Goal: Task Accomplishment & Management: Manage account settings

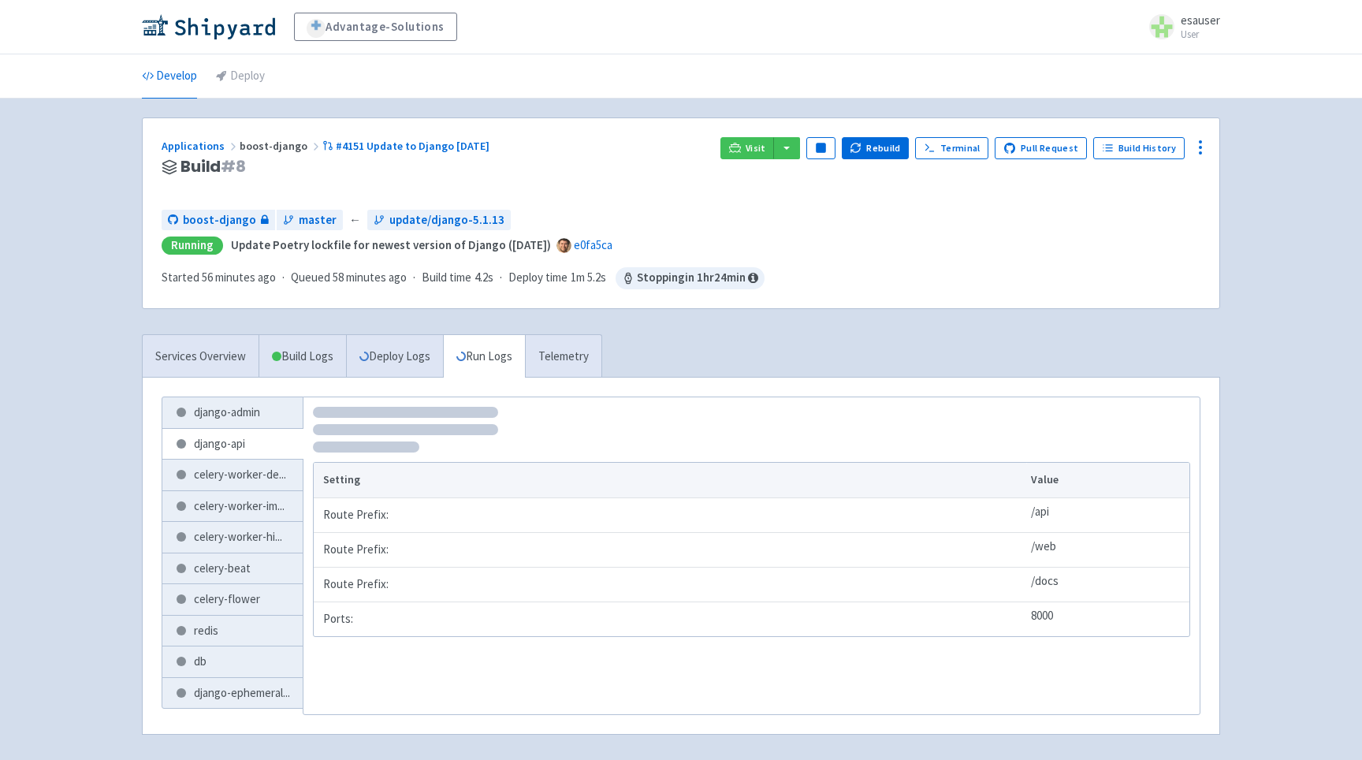
click at [500, 356] on link "Run Logs" at bounding box center [484, 356] width 82 height 43
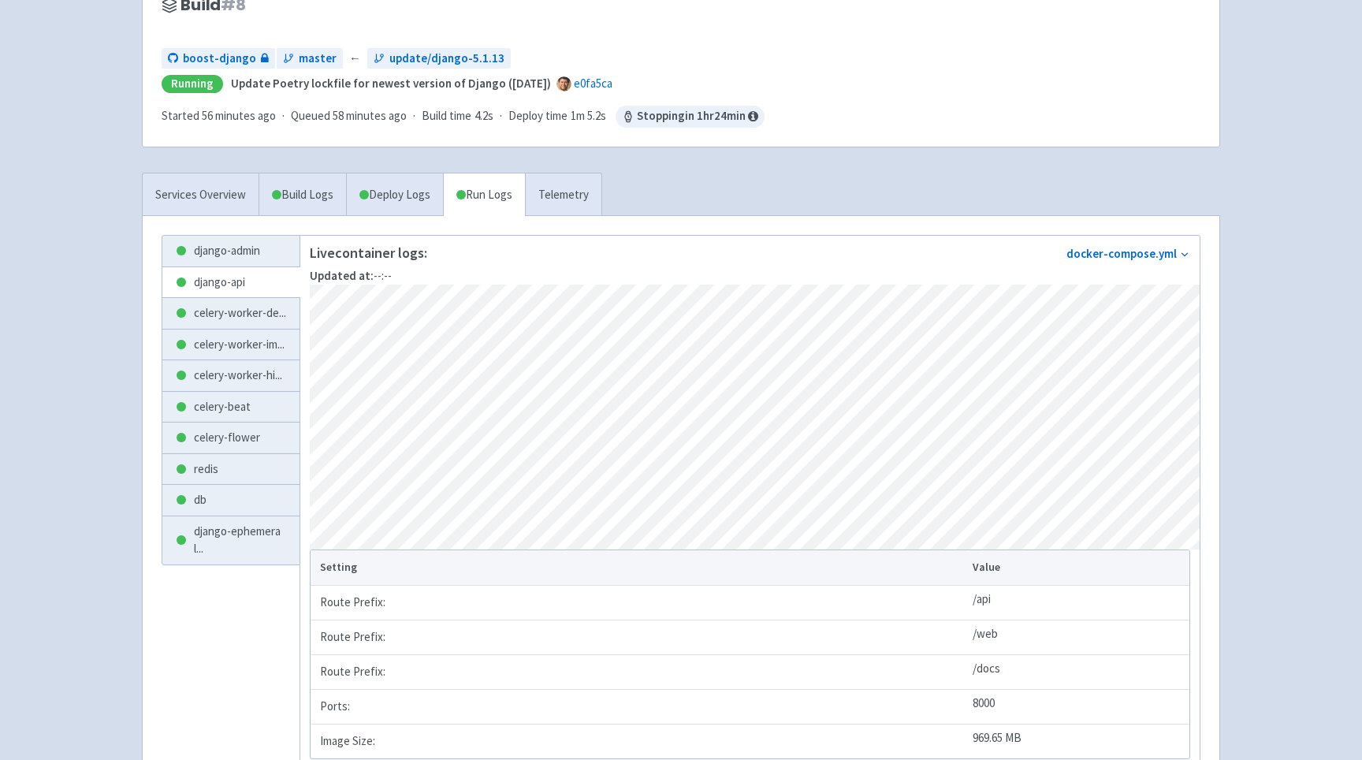
scroll to position [165, 0]
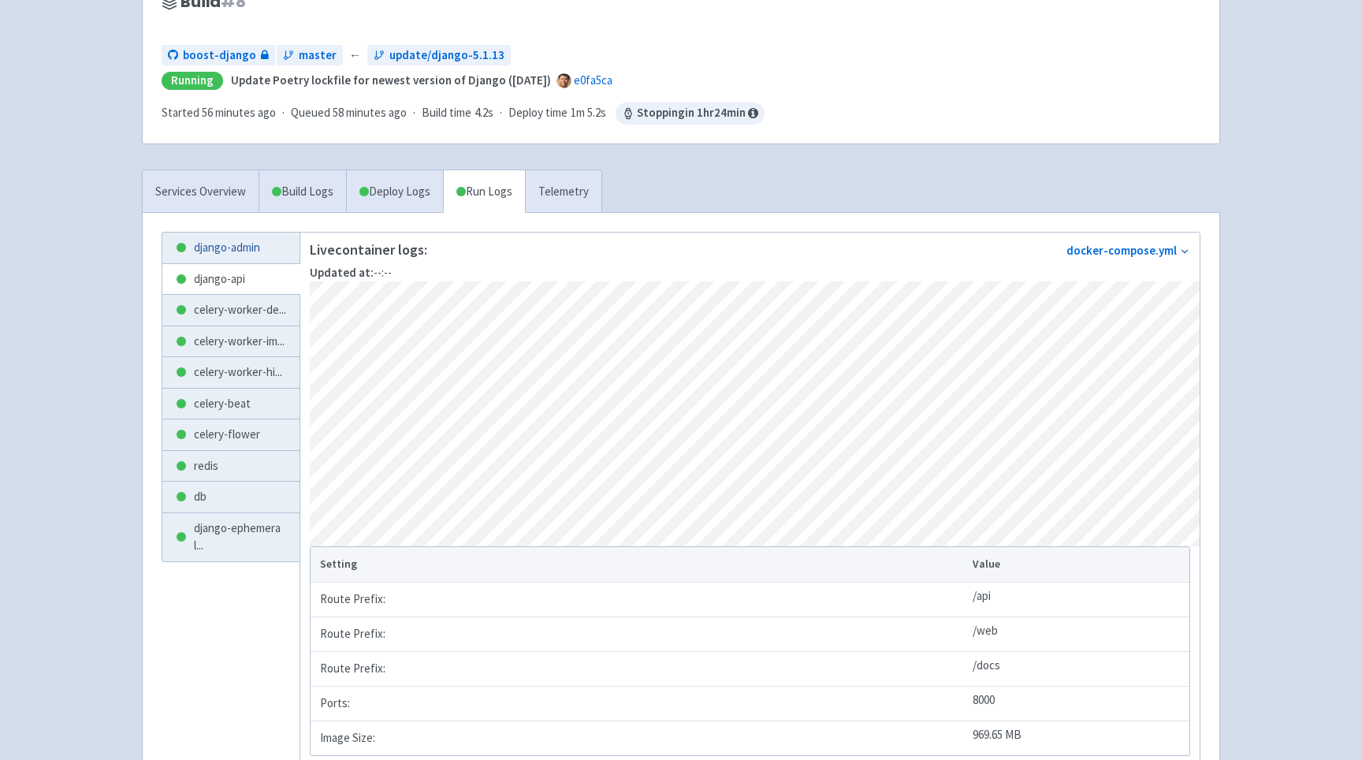
click at [218, 248] on link "django-admin" at bounding box center [230, 248] width 137 height 31
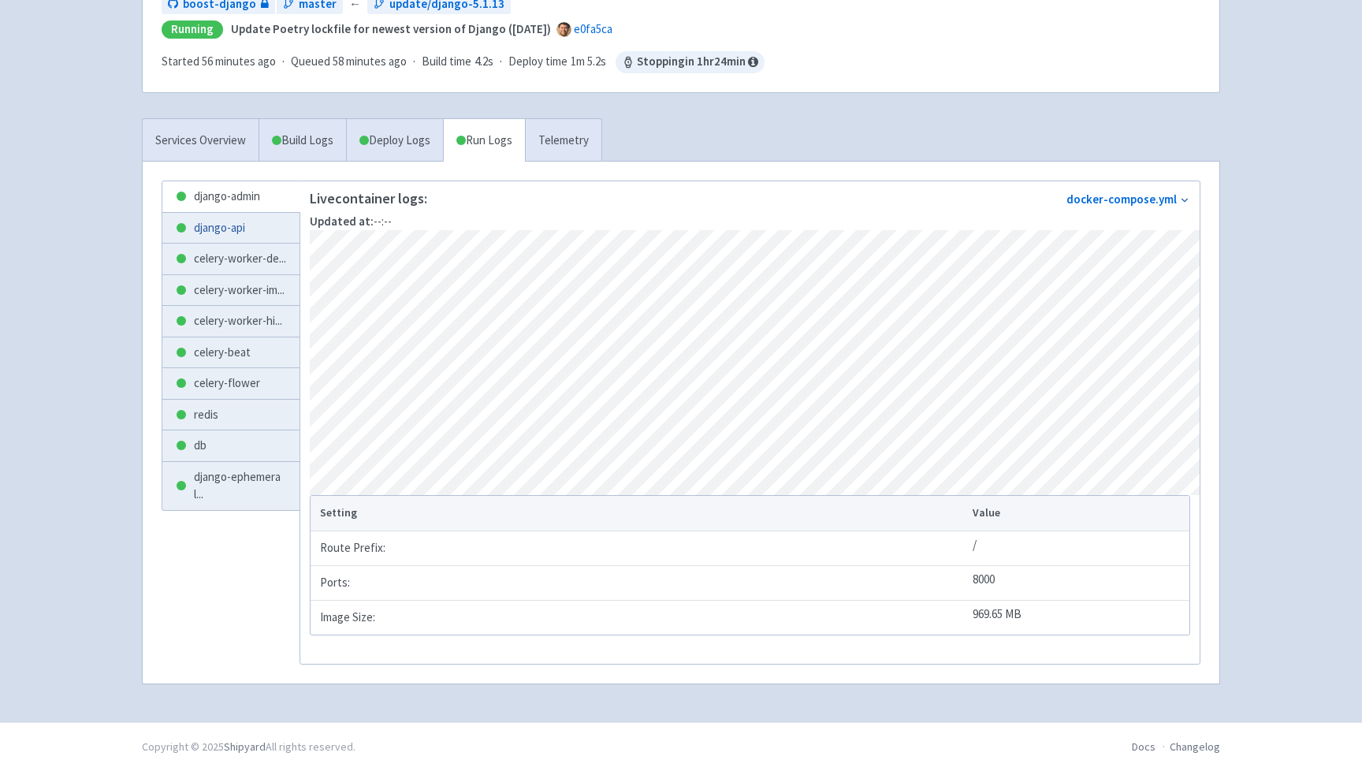
scroll to position [233, 0]
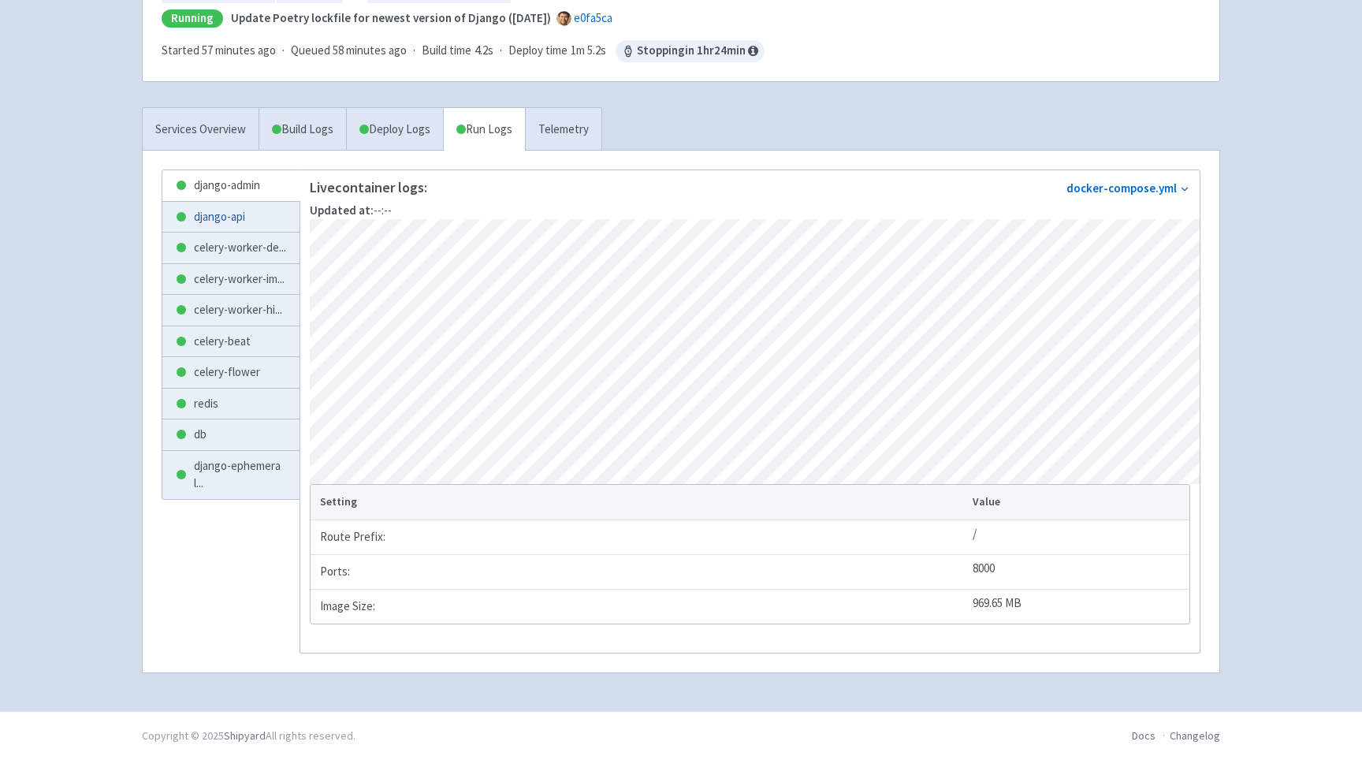
click at [207, 217] on link "django-api" at bounding box center [230, 217] width 137 height 31
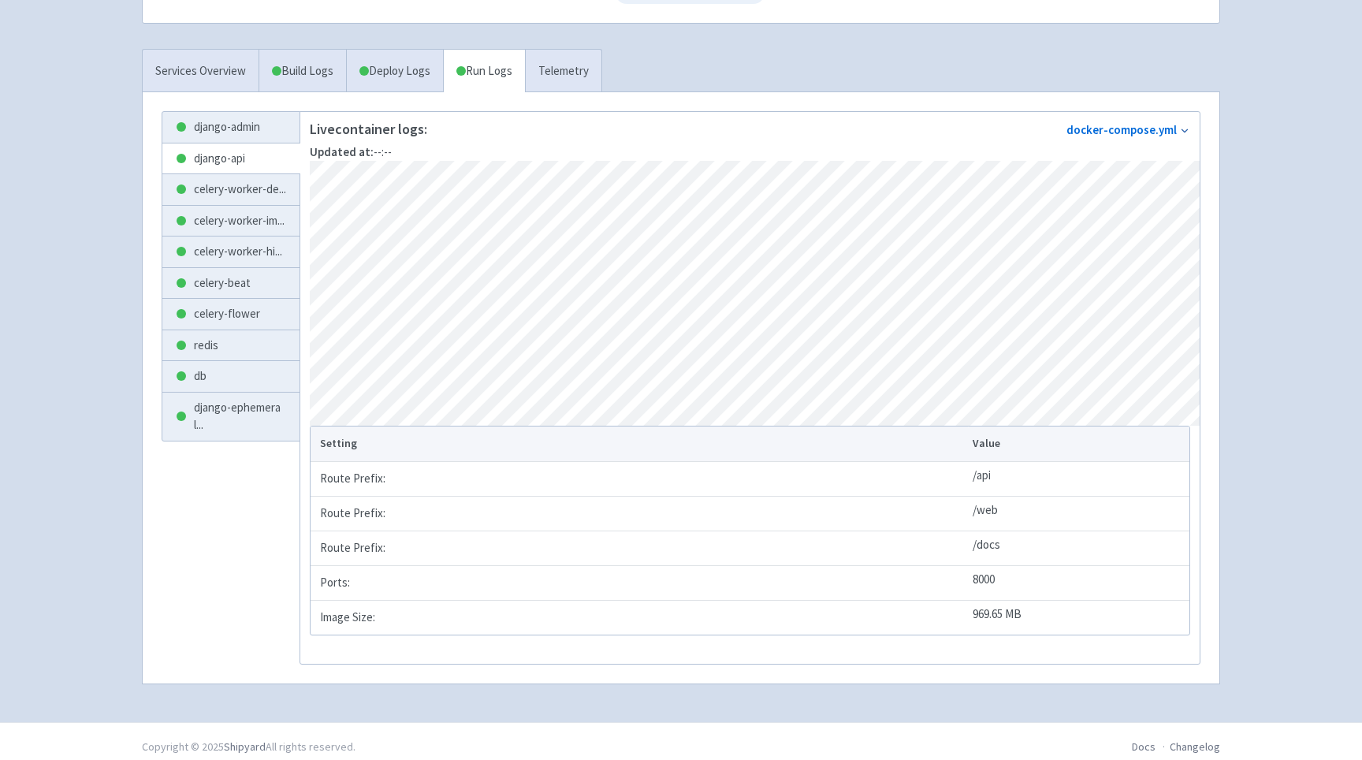
scroll to position [303, 0]
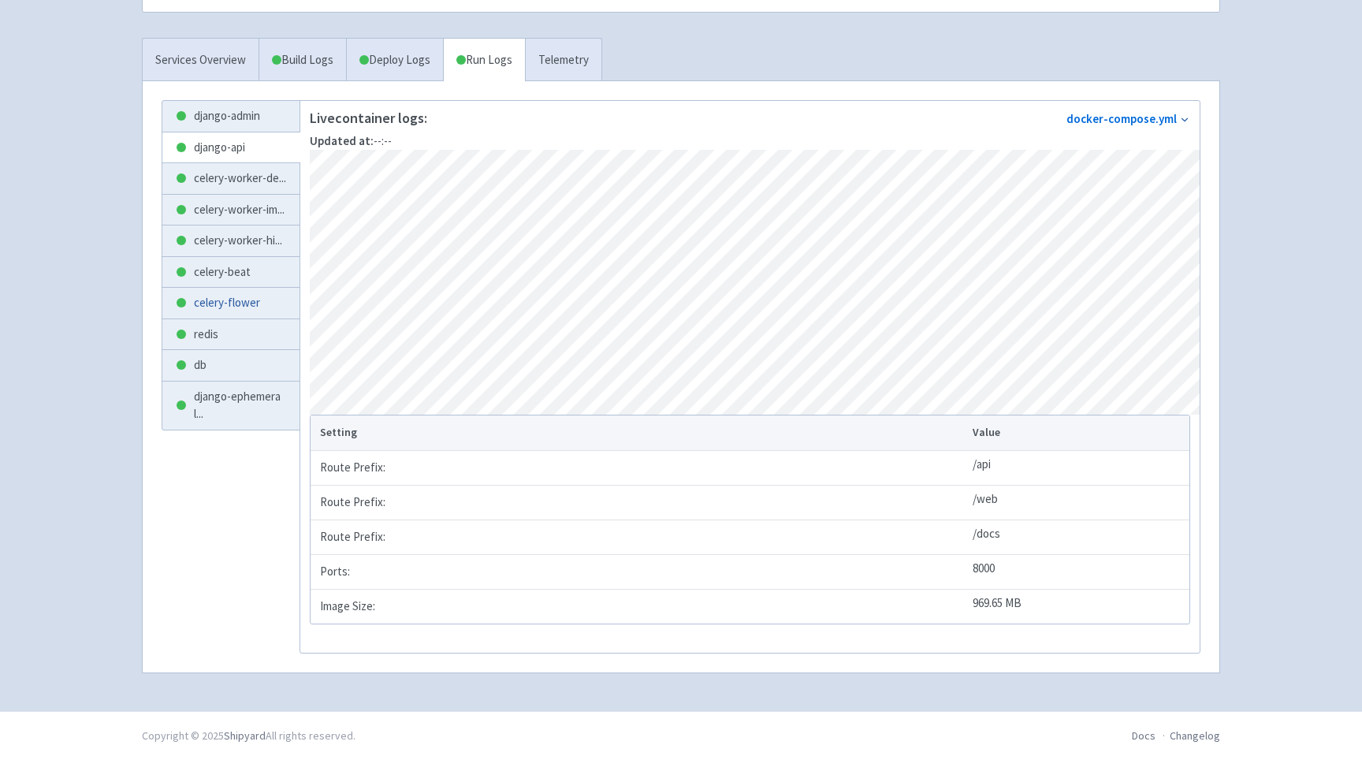
click at [233, 319] on link "celery-flower" at bounding box center [230, 303] width 137 height 31
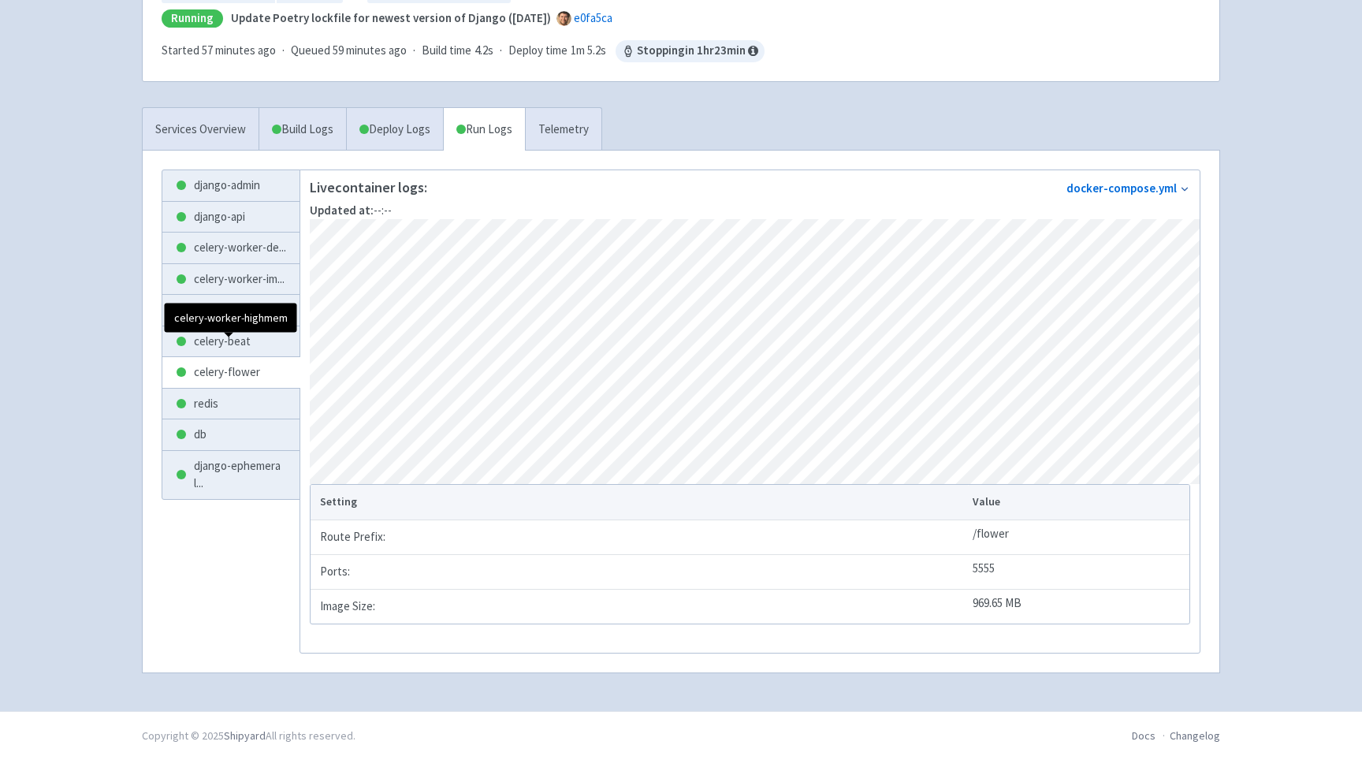
click at [224, 319] on span "celery-worker-hi ..." at bounding box center [238, 310] width 88 height 18
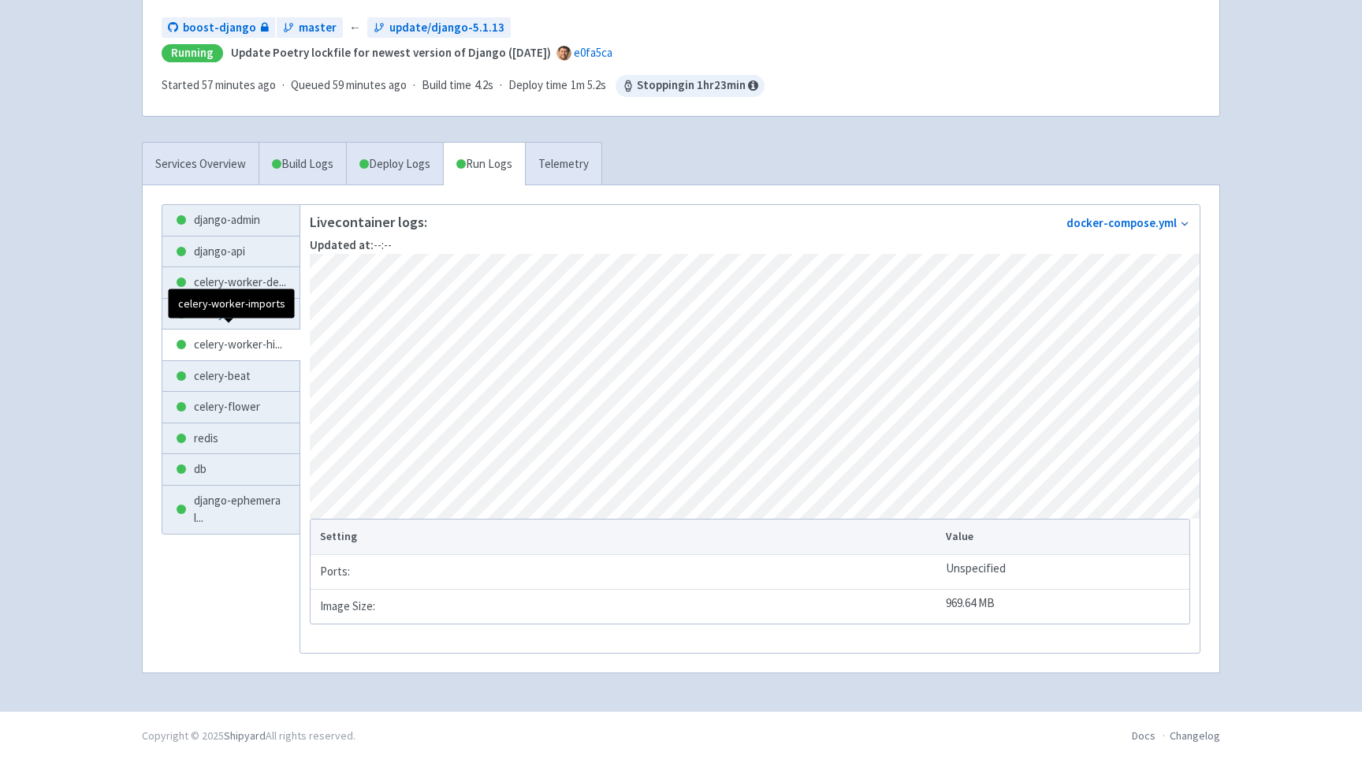
click at [229, 323] on span "celery-worker-im ..." at bounding box center [239, 314] width 91 height 18
click at [229, 289] on span "celery-worker-de ..." at bounding box center [240, 283] width 92 height 18
click at [229, 251] on link "django-api" at bounding box center [230, 252] width 137 height 31
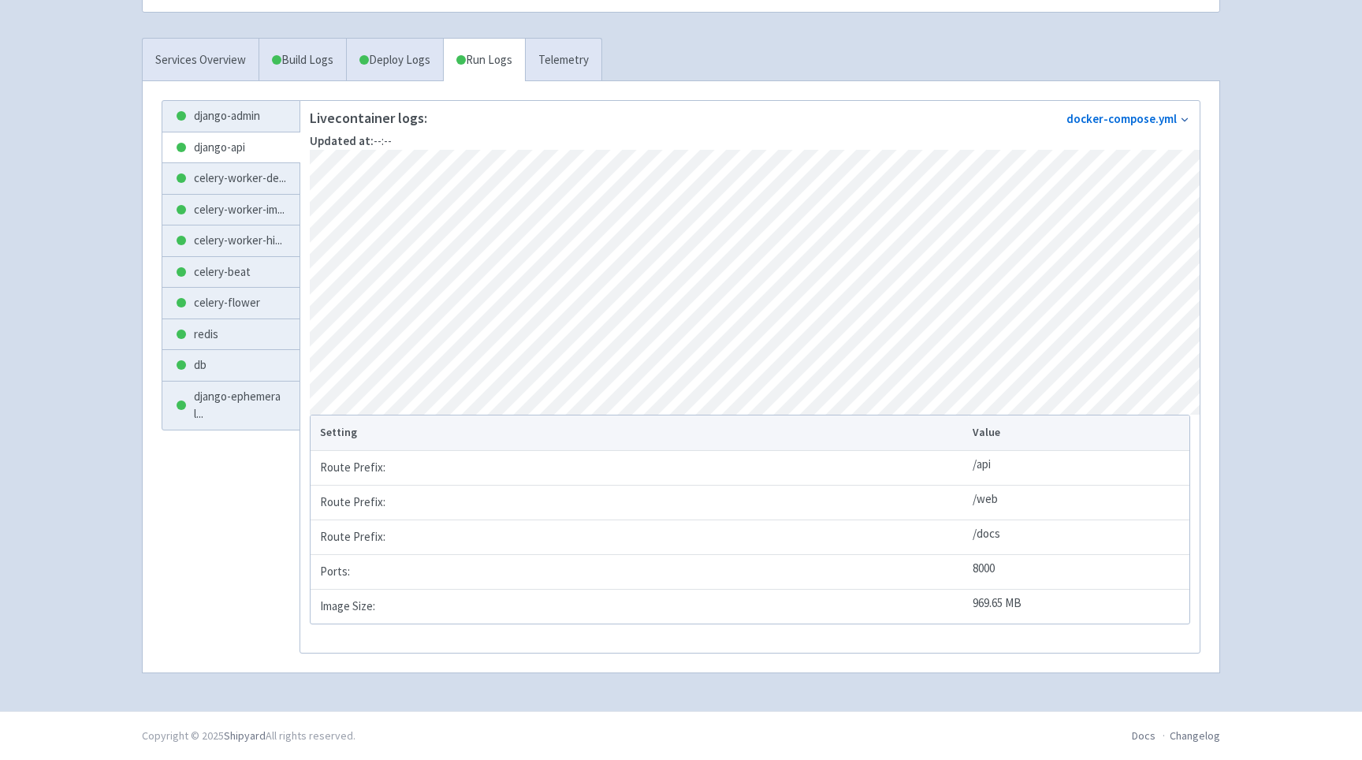
scroll to position [268, 0]
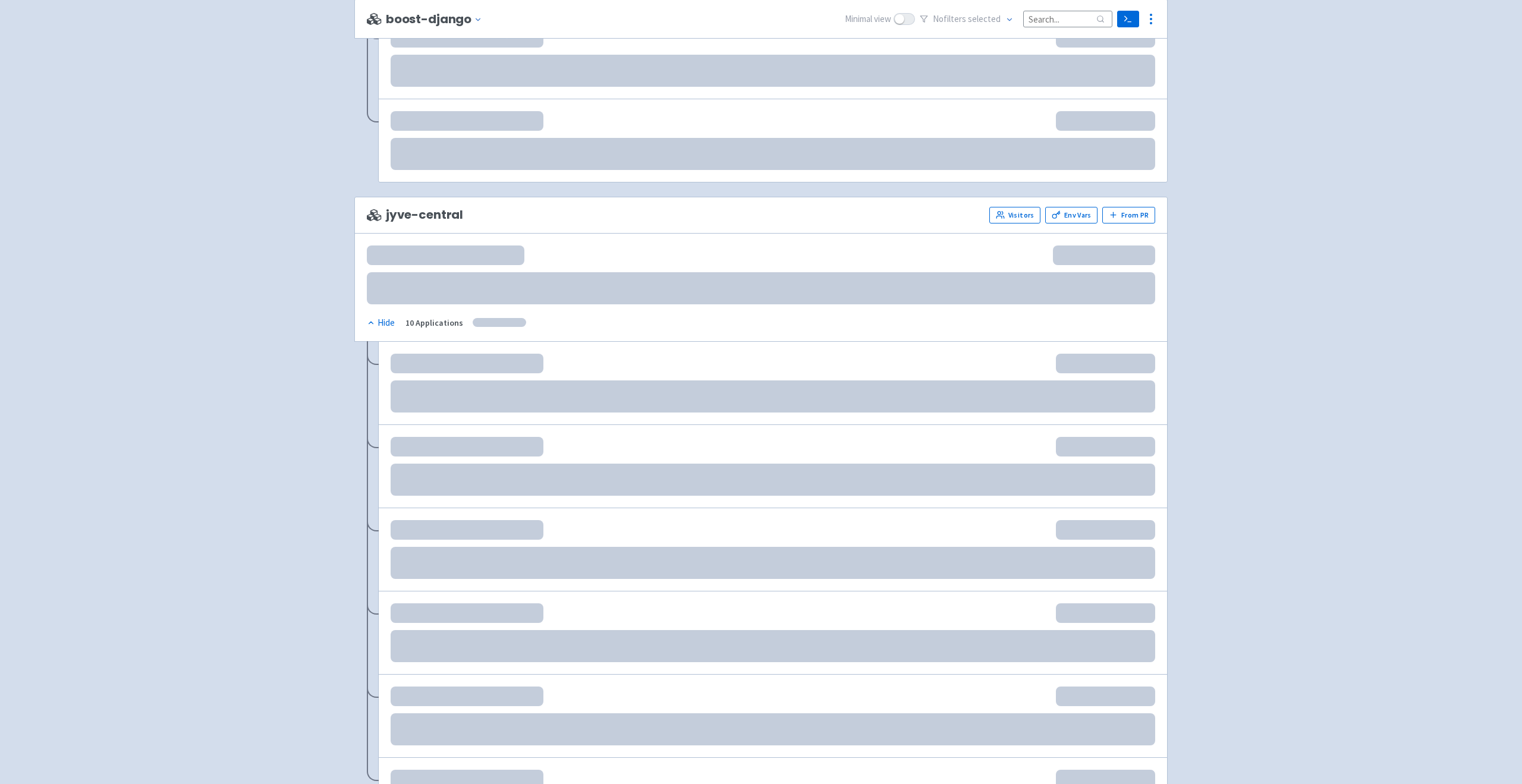
scroll to position [1928, 0]
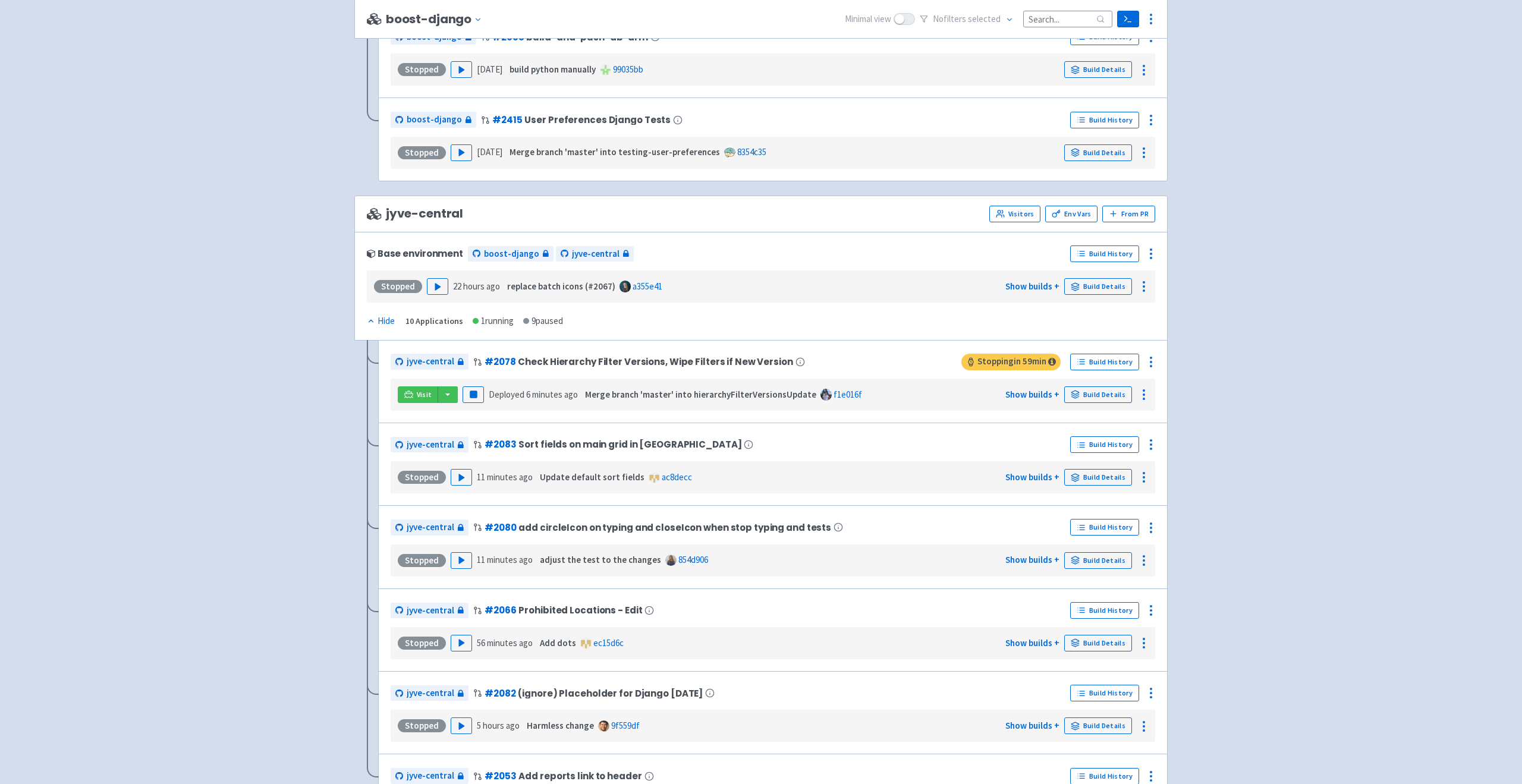
click at [1148, 243] on div "Base environment boost-django jyve-central Build History Stopped Play 22 hours …" at bounding box center [761, 286] width 814 height 109
click at [1149, 252] on icon at bounding box center [1151, 253] width 14 height 14
click at [1137, 276] on icon at bounding box center [1141, 280] width 10 height 10
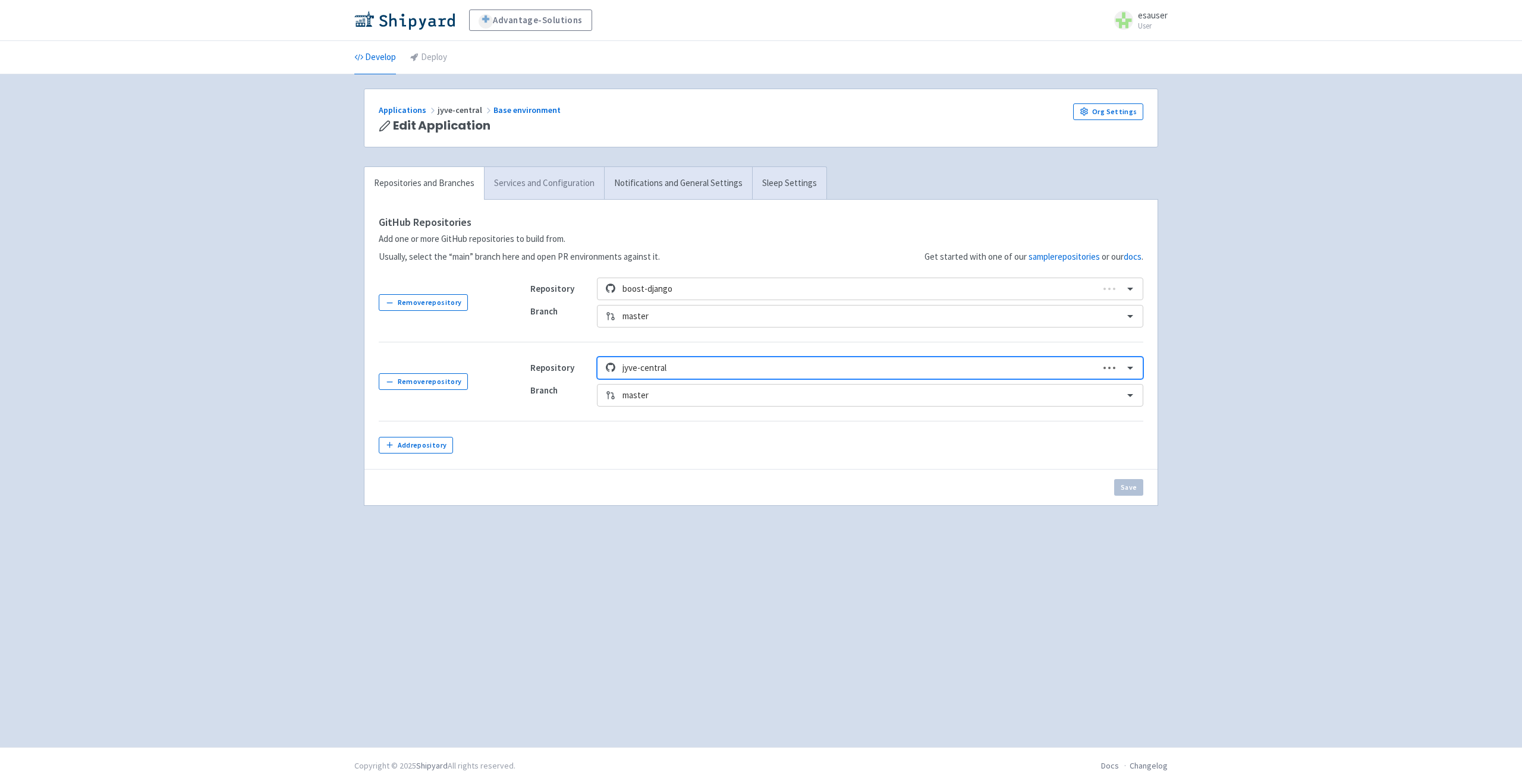
click at [523, 181] on link "Services and Configuration" at bounding box center [544, 183] width 120 height 32
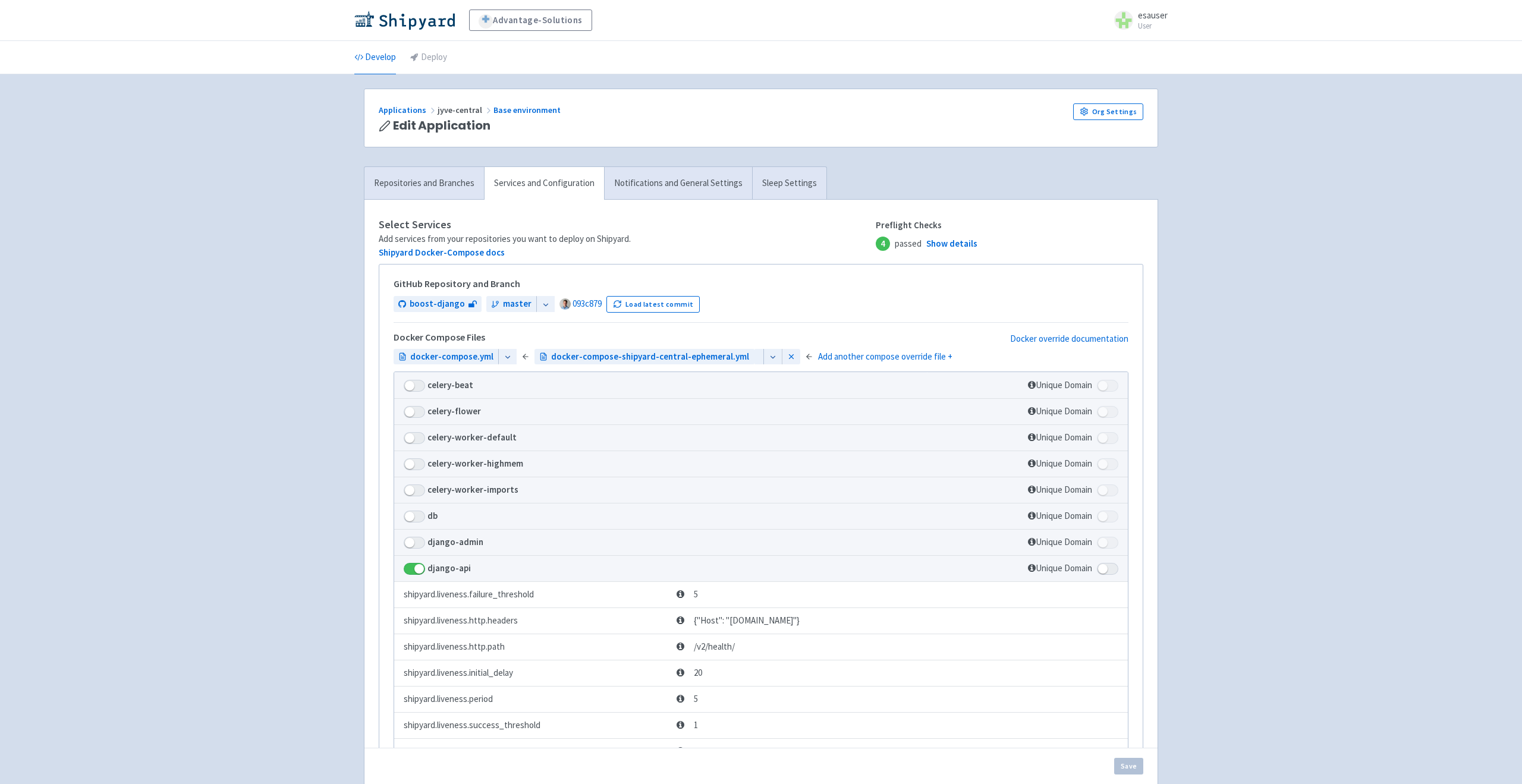
click at [523, 181] on link "Services and Configuration" at bounding box center [544, 183] width 120 height 32
drag, startPoint x: 358, startPoint y: 91, endPoint x: 748, endPoint y: 203, distance: 405.8
click at [962, 240] on link "Show details" at bounding box center [952, 244] width 51 height 14
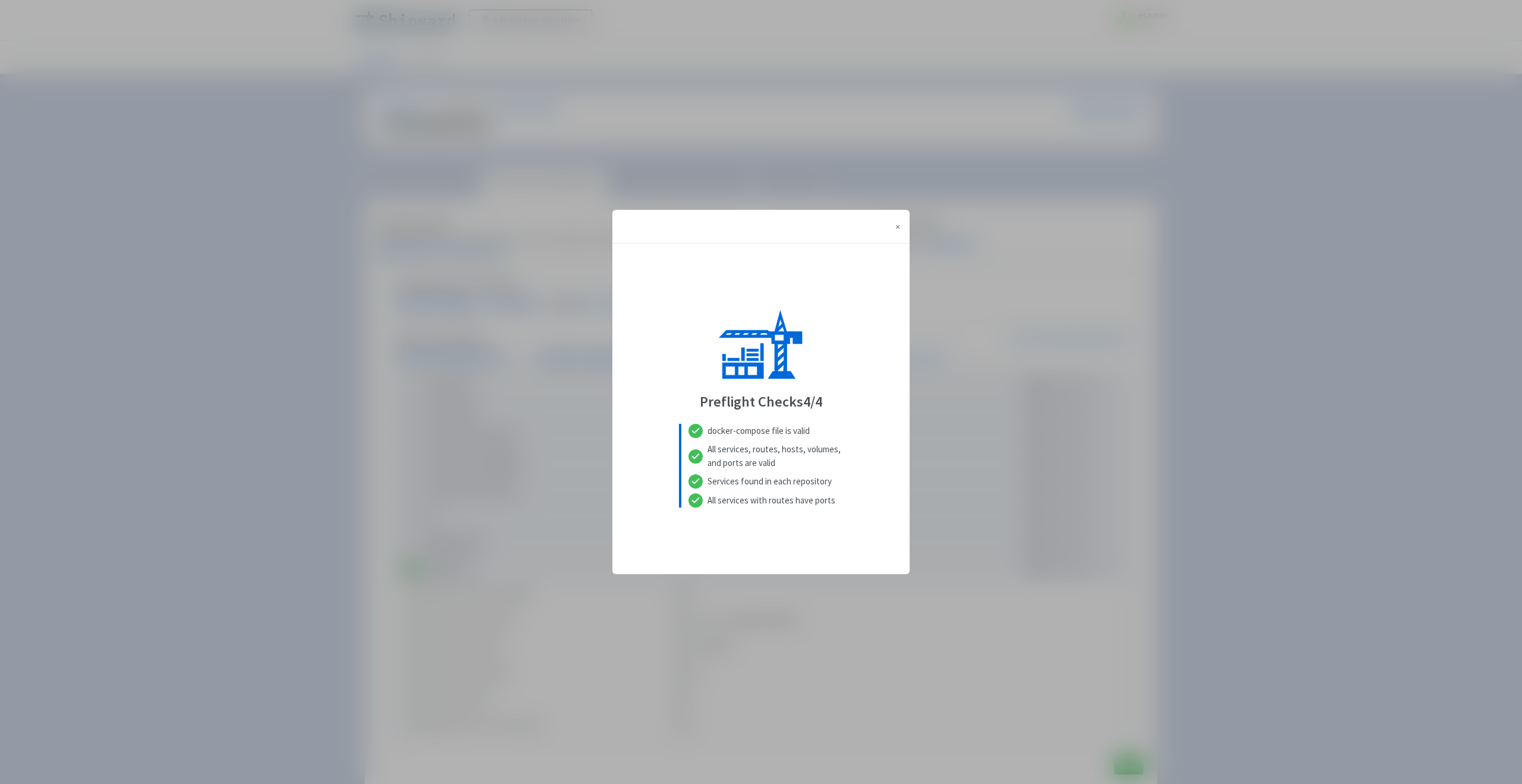
click at [1207, 220] on div "× Close Preflight Checks 4 / 4 docker-compose file is valid All services, route…" at bounding box center [761, 392] width 1522 height 784
